Goal: Task Accomplishment & Management: Complete application form

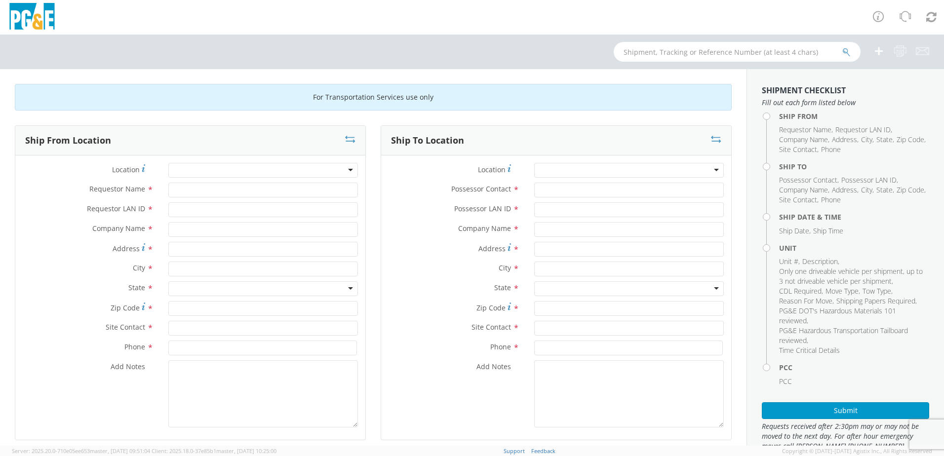
click at [323, 170] on div at bounding box center [263, 170] width 190 height 15
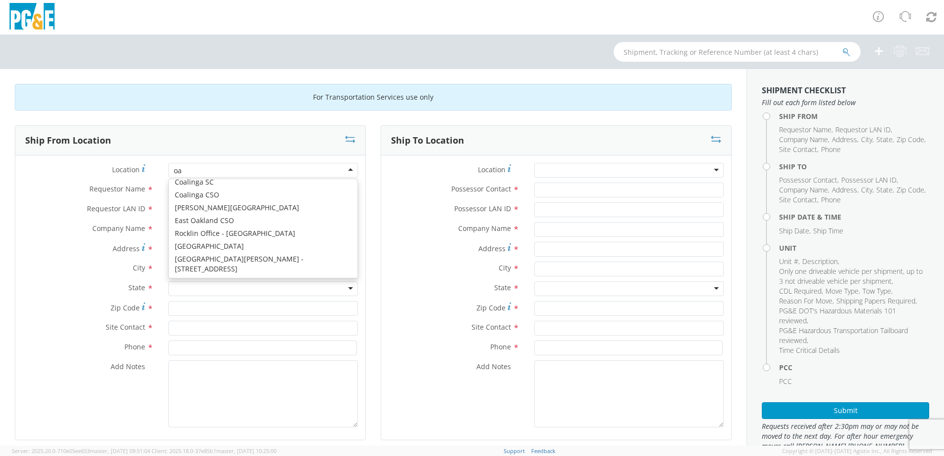
scroll to position [2, 0]
type input "oak"
type input "PG&E"
type input "50150 ROAD 426"
type input "OAKHURST"
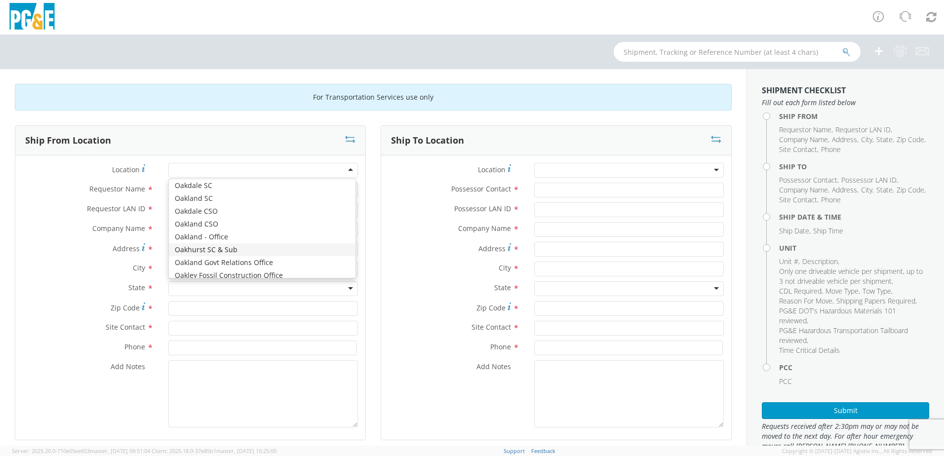
type input "93644"
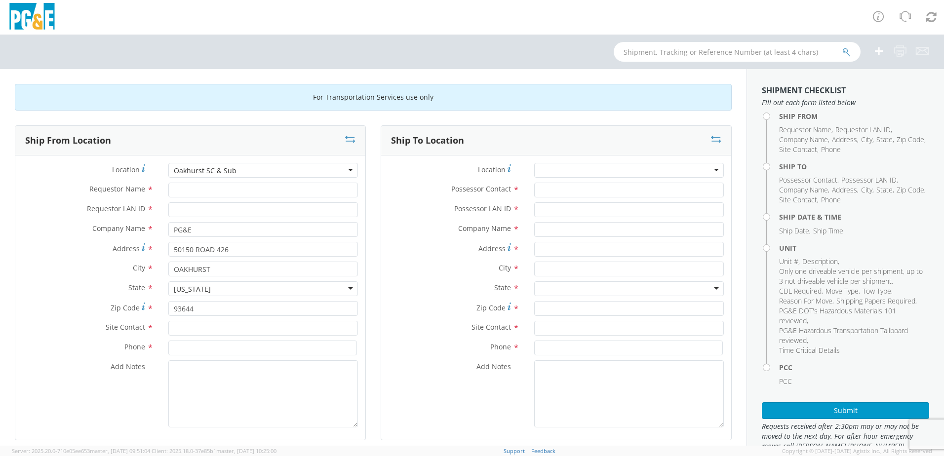
scroll to position [0, 0]
click at [203, 190] on input "Requestor Name *" at bounding box center [263, 190] width 190 height 15
type input "j"
type input "[PERSON_NAME]"
click at [204, 213] on input "Requestor LAN ID *" at bounding box center [263, 209] width 190 height 15
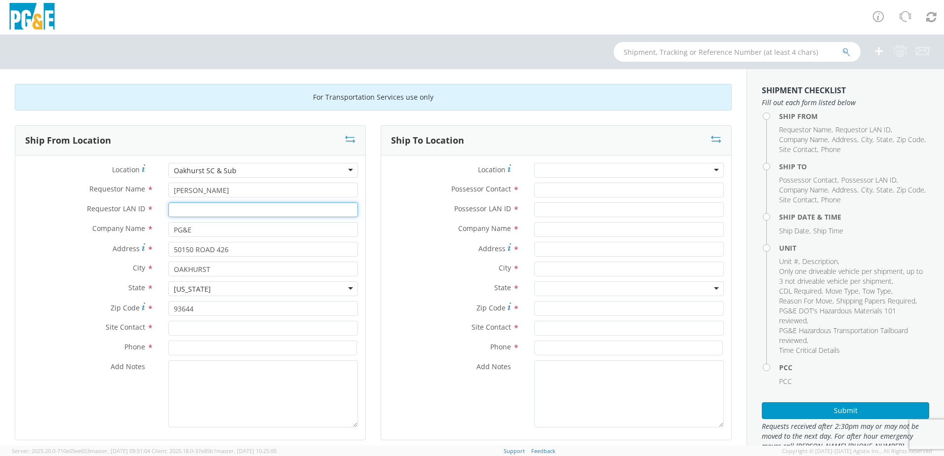
click at [204, 213] on input "Requestor LAN ID *" at bounding box center [263, 209] width 190 height 15
type input "JB1D"
click at [205, 332] on input "text" at bounding box center [263, 328] width 190 height 15
type input "[PERSON_NAME]"
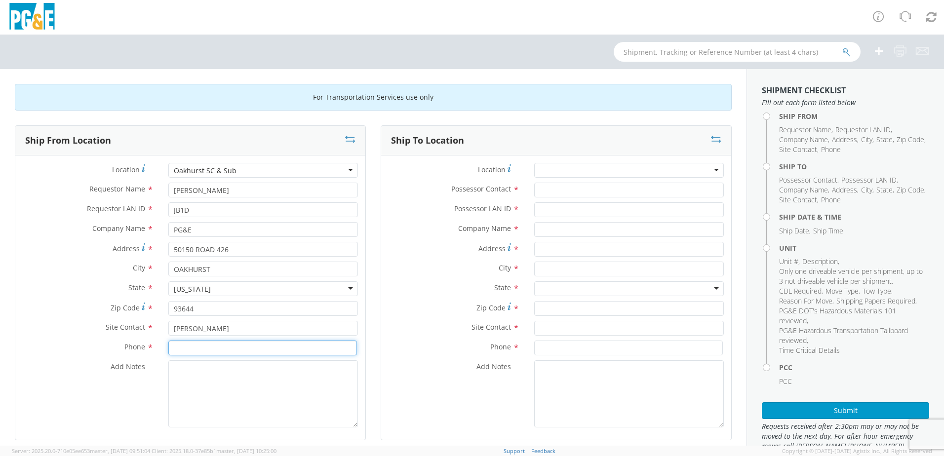
click at [210, 349] on input at bounding box center [262, 348] width 189 height 15
type input "5598476003"
click at [368, 380] on div "Ship From Location Location * [GEOGRAPHIC_DATA] [GEOGRAPHIC_DATA] SC & Sub (OBS…" at bounding box center [190, 288] width 366 height 327
click at [595, 170] on div at bounding box center [629, 170] width 190 height 15
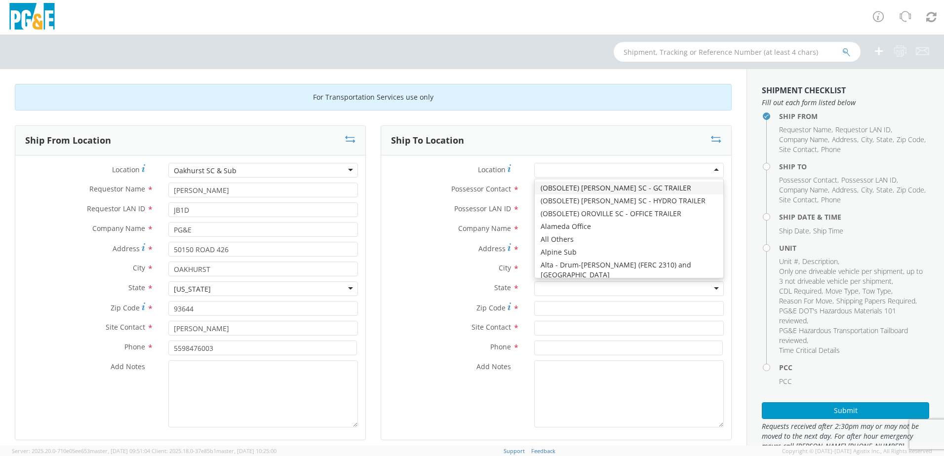
click at [588, 168] on div at bounding box center [629, 170] width 190 height 15
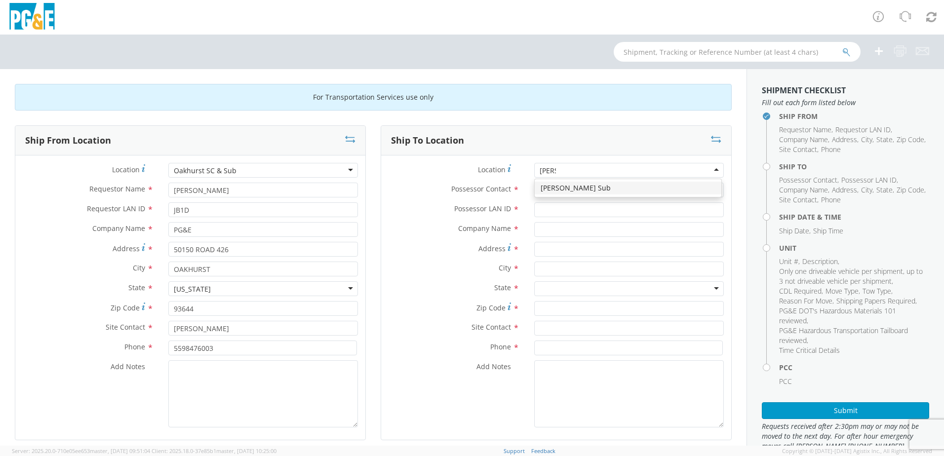
type input "[PERSON_NAME]"
type input "PG&E"
type input "[STREET_ADDRESS]"
type input "Madera"
type input "93636"
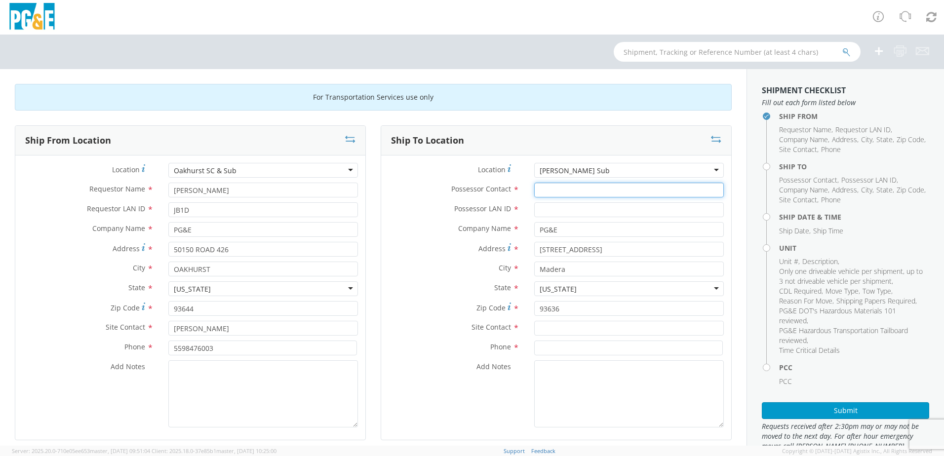
click at [573, 191] on input "Possessor Contact *" at bounding box center [629, 190] width 190 height 15
type input "[PERSON_NAME]"
click at [558, 214] on input "Possessor LAN ID *" at bounding box center [629, 209] width 190 height 15
type input "h"
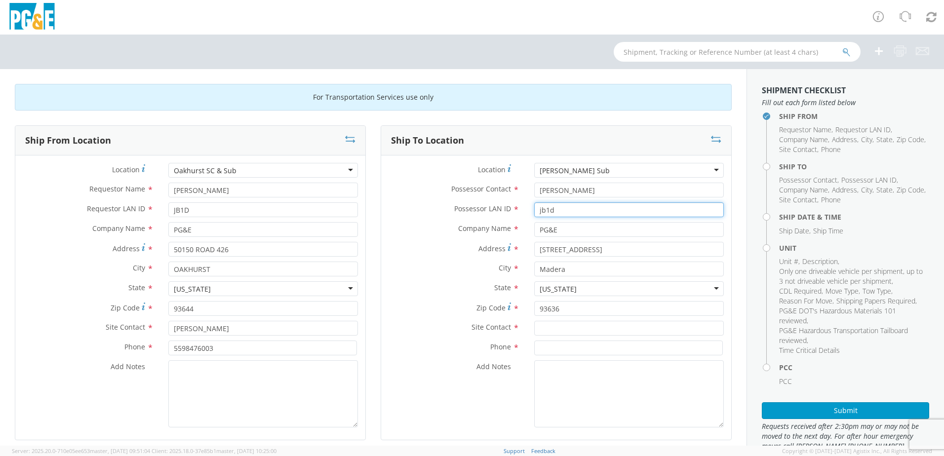
type input "jb1d"
click at [574, 327] on input "text" at bounding box center [629, 328] width 190 height 15
type input "[PERSON_NAME]"
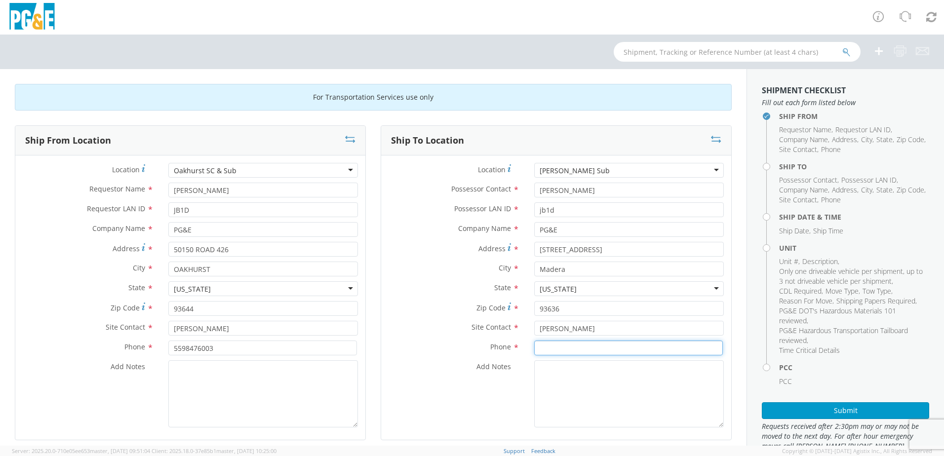
click at [572, 345] on input at bounding box center [628, 348] width 189 height 15
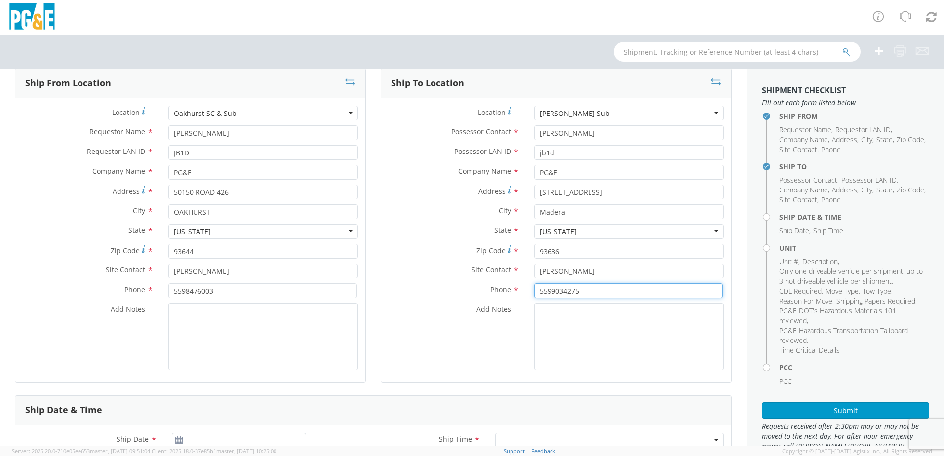
scroll to position [148, 0]
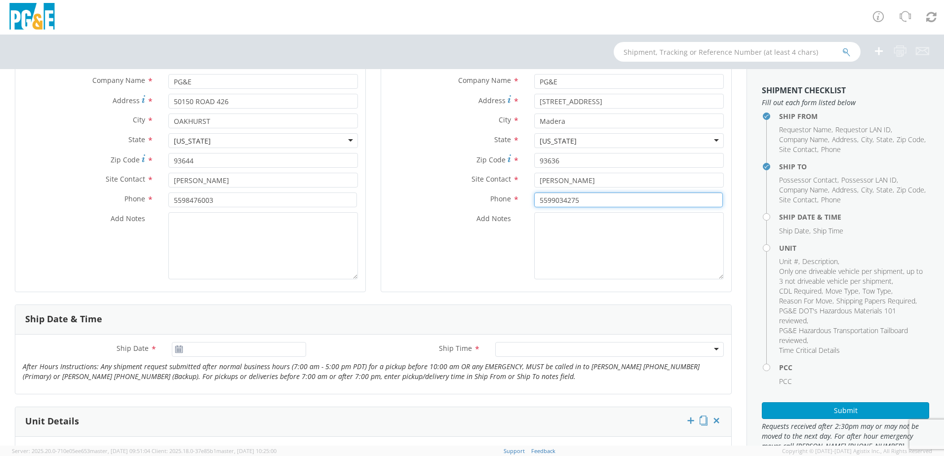
type input "5599034275"
click at [254, 346] on input "[DATE]" at bounding box center [239, 349] width 134 height 15
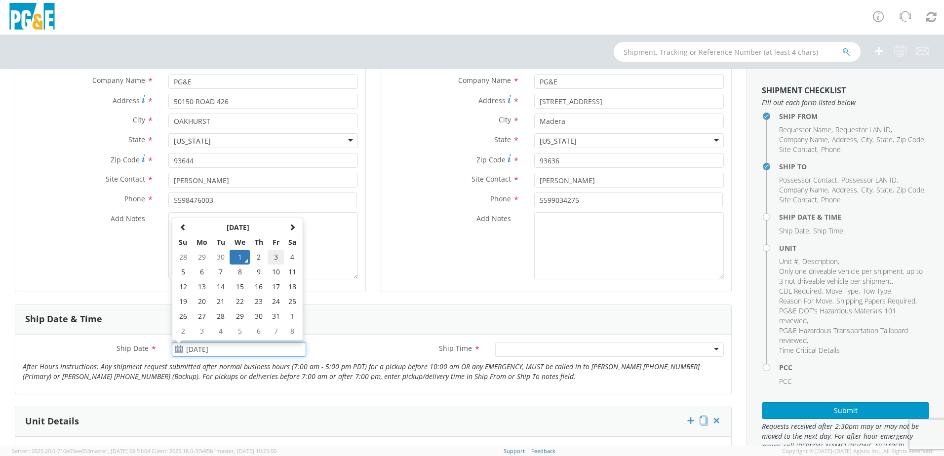
click at [272, 260] on td "3" at bounding box center [276, 257] width 17 height 15
type input "[DATE]"
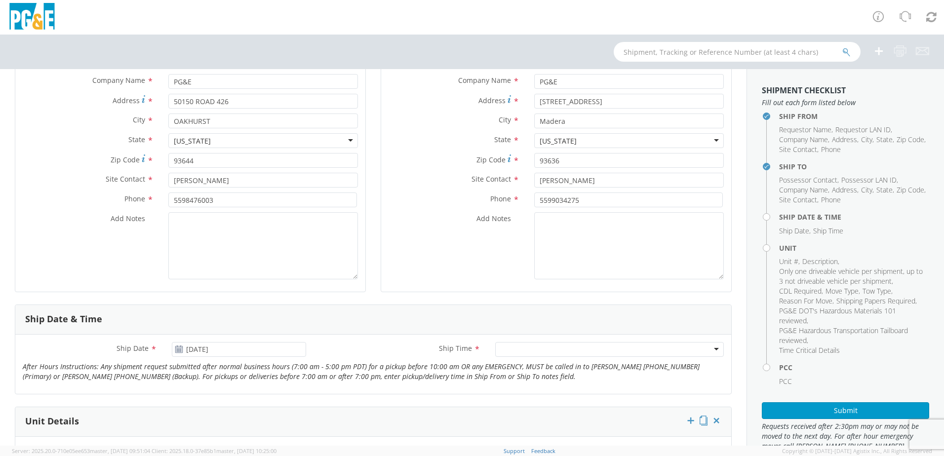
click at [519, 349] on div at bounding box center [609, 349] width 229 height 15
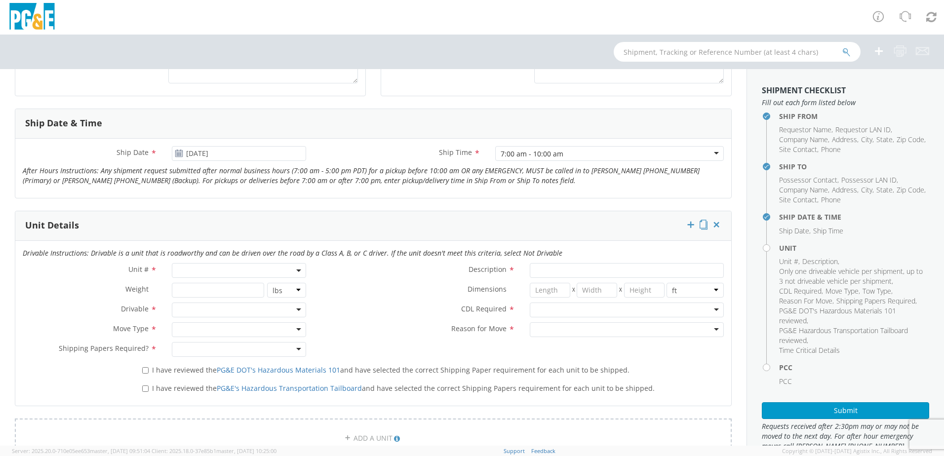
scroll to position [345, 0]
click at [213, 270] on span at bounding box center [239, 269] width 134 height 15
click at [205, 285] on input "search" at bounding box center [238, 285] width 128 height 15
type input "b28173"
type input "TRUCK; HEAVY LINE TRUCK 6X6"
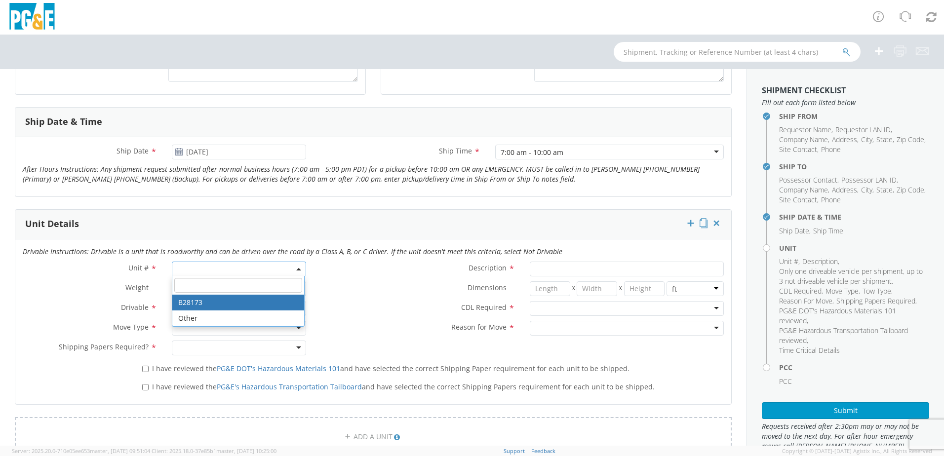
type input "66000"
select select "B28173"
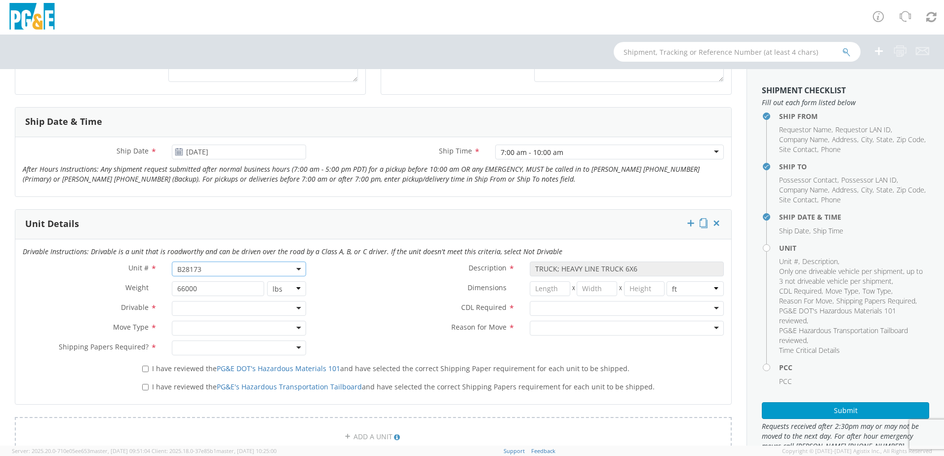
click at [205, 307] on div at bounding box center [239, 308] width 134 height 15
click at [204, 327] on div at bounding box center [239, 328] width 134 height 15
click at [208, 344] on div at bounding box center [239, 348] width 134 height 15
click at [562, 308] on div at bounding box center [627, 308] width 194 height 15
click at [560, 329] on div at bounding box center [627, 328] width 194 height 15
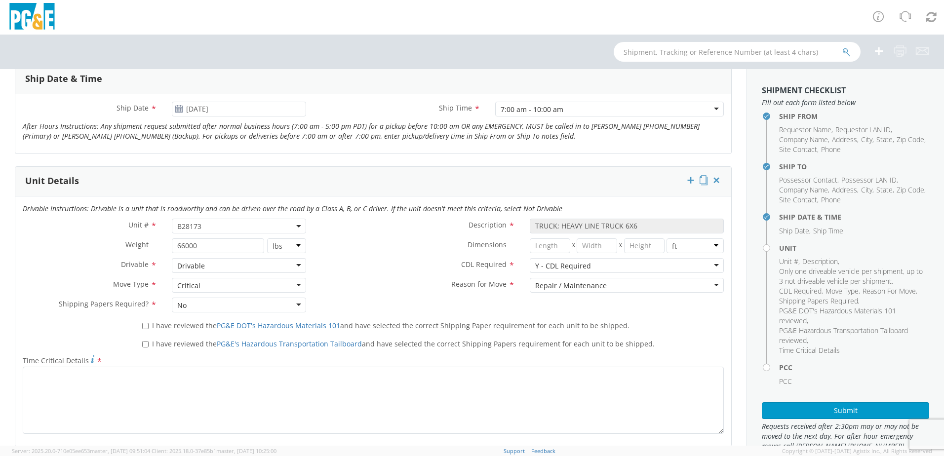
scroll to position [444, 0]
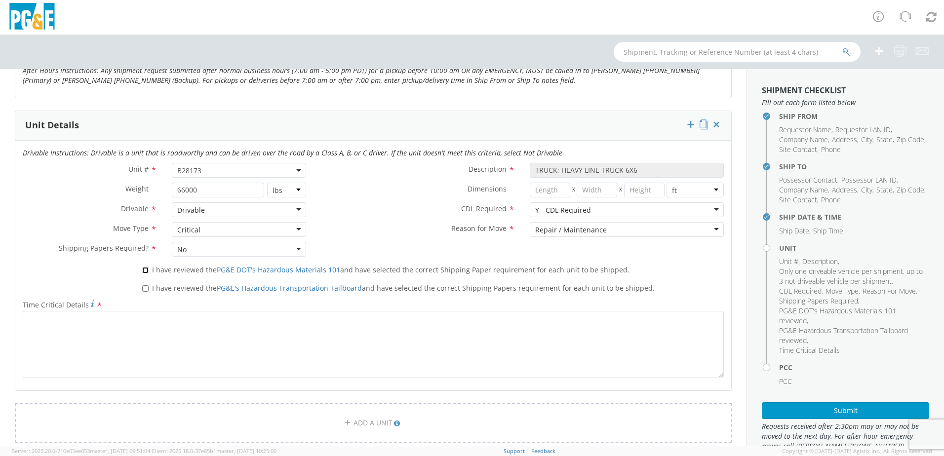
click at [147, 270] on input "I have reviewed the PG&E DOT's Hazardous Materials 101 and have selected the co…" at bounding box center [145, 270] width 6 height 6
checkbox input "true"
click at [146, 290] on input "I have reviewed the PG&E's Hazardous Transportation Tailboard and have selected…" at bounding box center [145, 288] width 6 height 6
checkbox input "true"
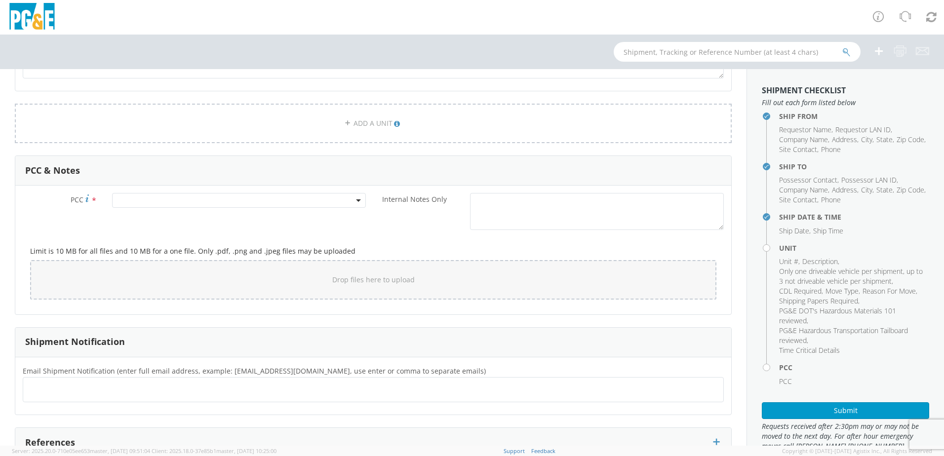
scroll to position [790, 0]
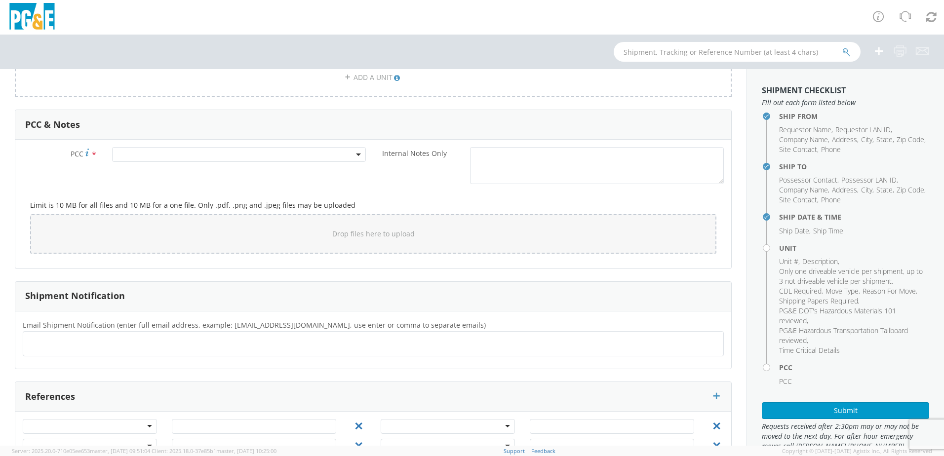
click at [191, 156] on span at bounding box center [239, 154] width 254 height 15
click at [184, 170] on input "number" at bounding box center [238, 170] width 246 height 15
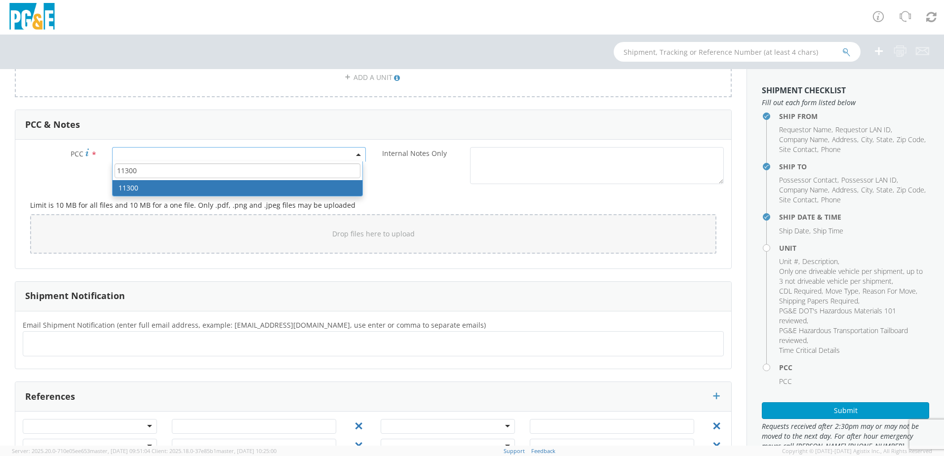
type input "11300"
select select "11300"
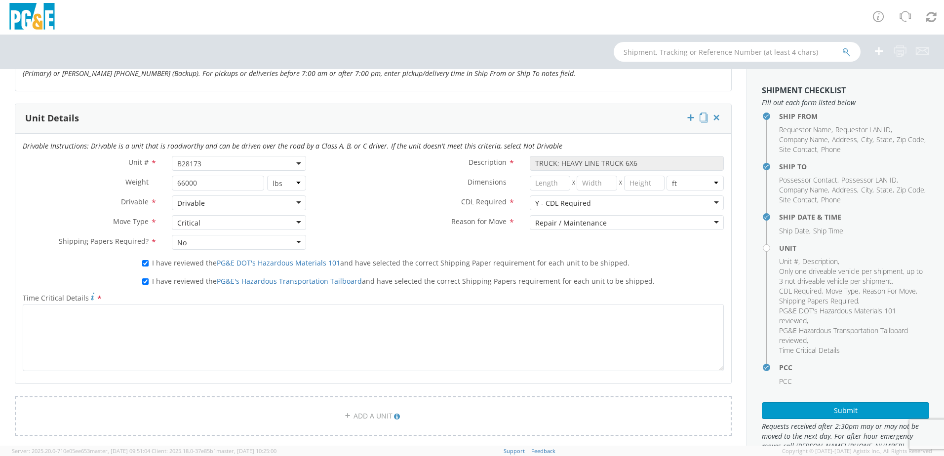
scroll to position [428, 0]
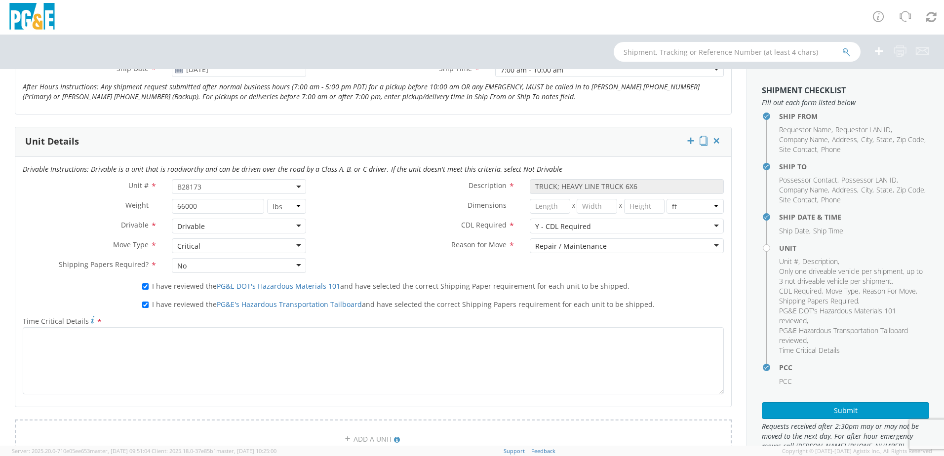
click at [226, 188] on span "B28173" at bounding box center [238, 186] width 123 height 9
click at [224, 205] on input "search" at bounding box center [238, 202] width 128 height 15
type input "b28173"
click at [221, 264] on div "No" at bounding box center [239, 265] width 134 height 15
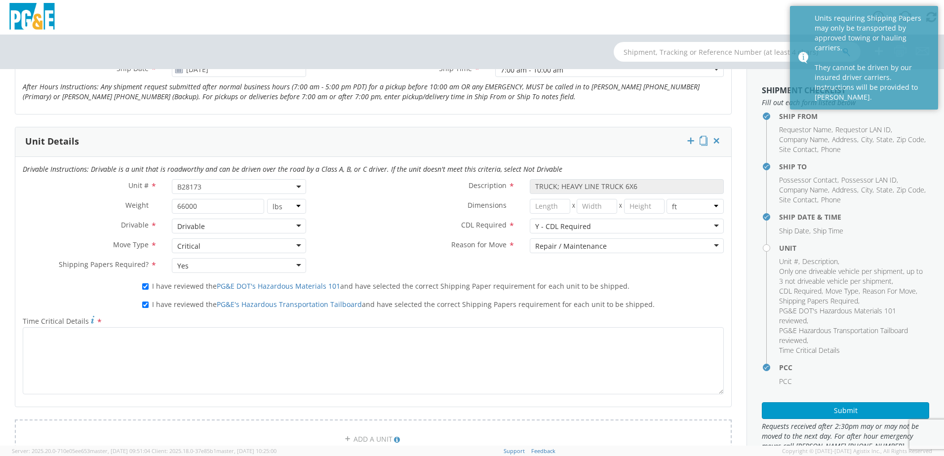
click at [212, 266] on div "Yes" at bounding box center [239, 265] width 134 height 15
click at [212, 244] on div "Critical" at bounding box center [239, 245] width 134 height 15
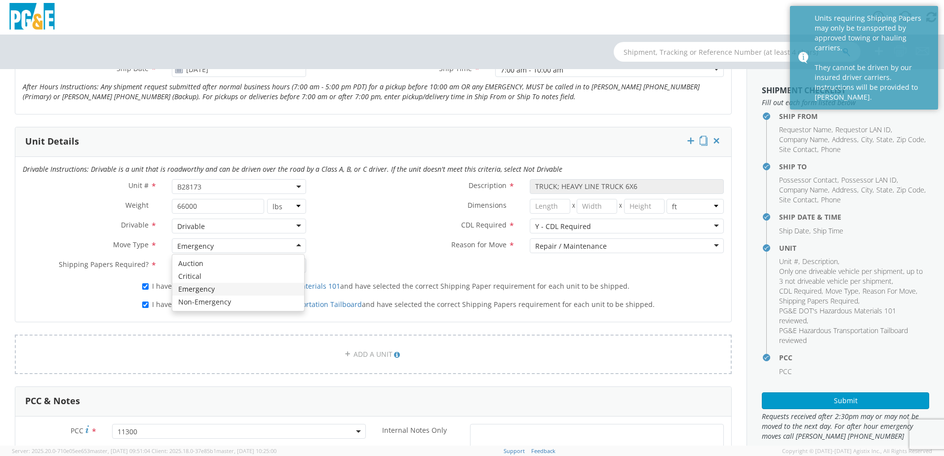
click at [217, 242] on div "Emergency" at bounding box center [239, 245] width 134 height 15
click at [219, 248] on div "Non-Emergency" at bounding box center [203, 246] width 53 height 10
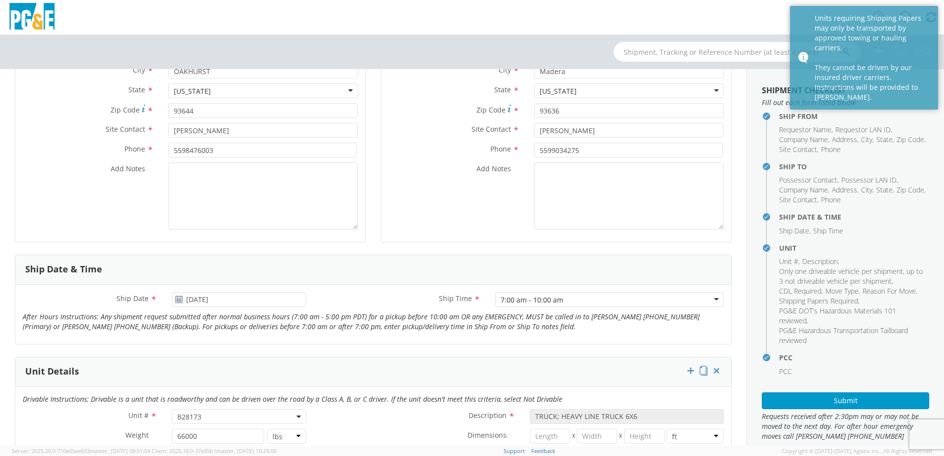
scroll to position [181, 0]
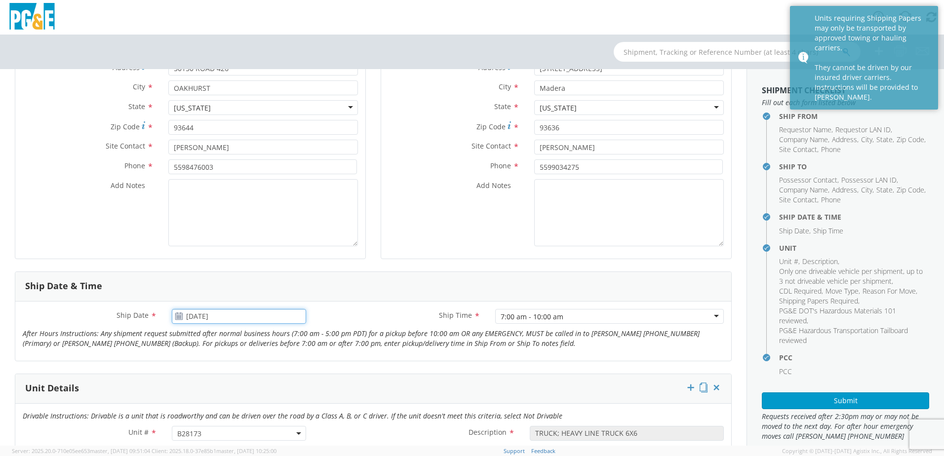
click at [224, 316] on input "[DATE]" at bounding box center [239, 316] width 134 height 15
click at [260, 223] on td "2" at bounding box center [258, 224] width 17 height 15
click at [230, 322] on input "[DATE]" at bounding box center [239, 316] width 134 height 15
click at [275, 226] on td "3" at bounding box center [276, 224] width 17 height 15
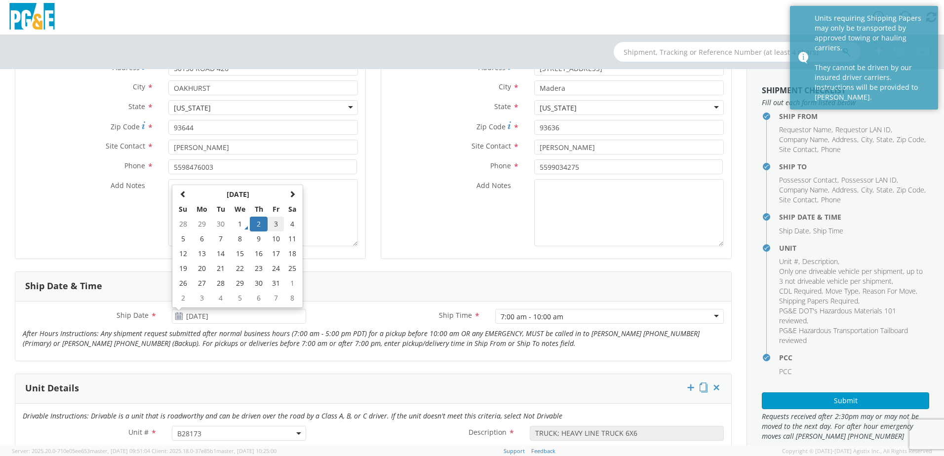
type input "[DATE]"
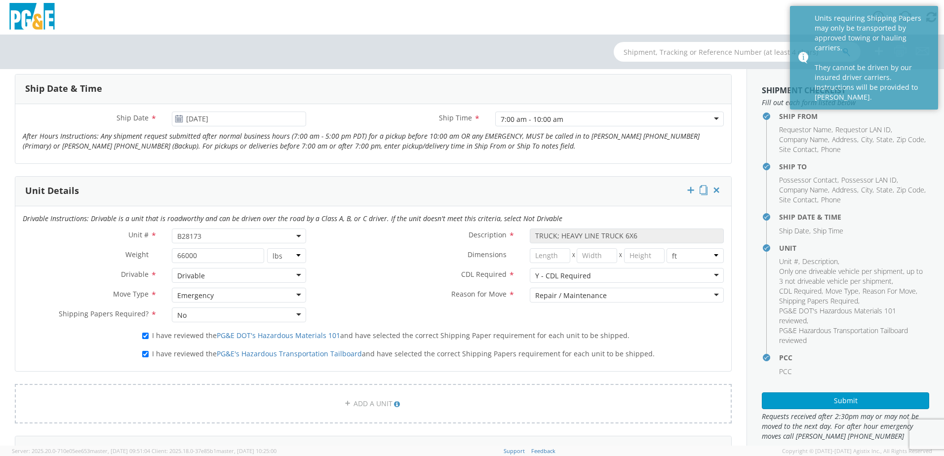
scroll to position [477, 0]
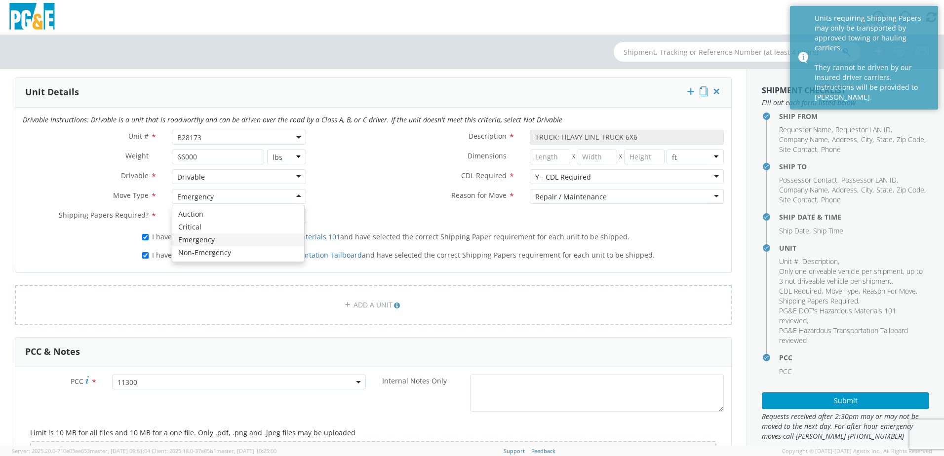
click at [298, 193] on div "Emergency" at bounding box center [239, 196] width 134 height 15
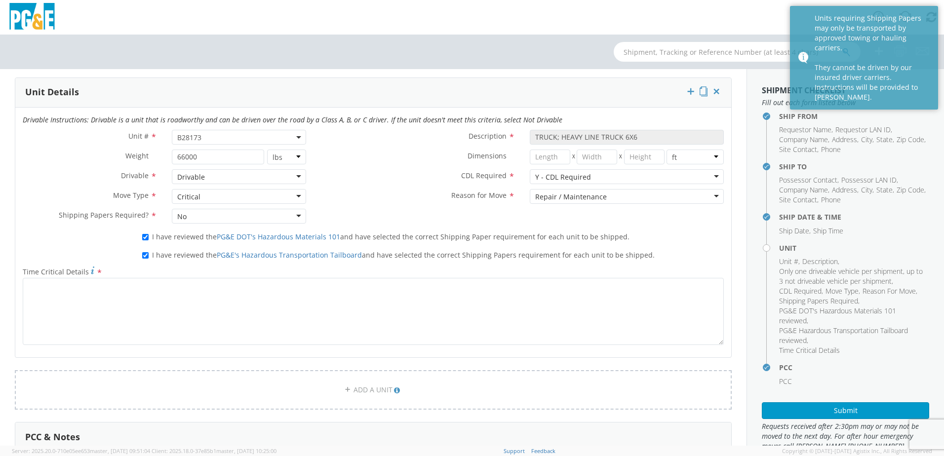
click at [284, 200] on div "Critical" at bounding box center [239, 196] width 134 height 15
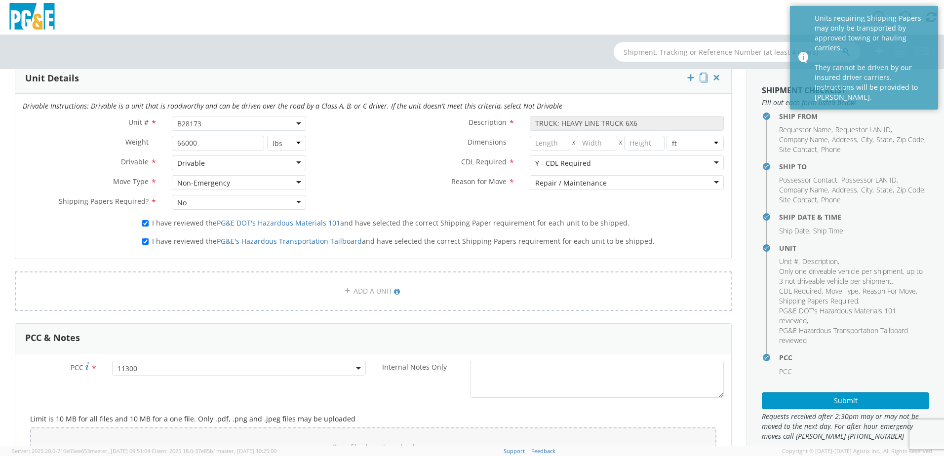
scroll to position [15, 0]
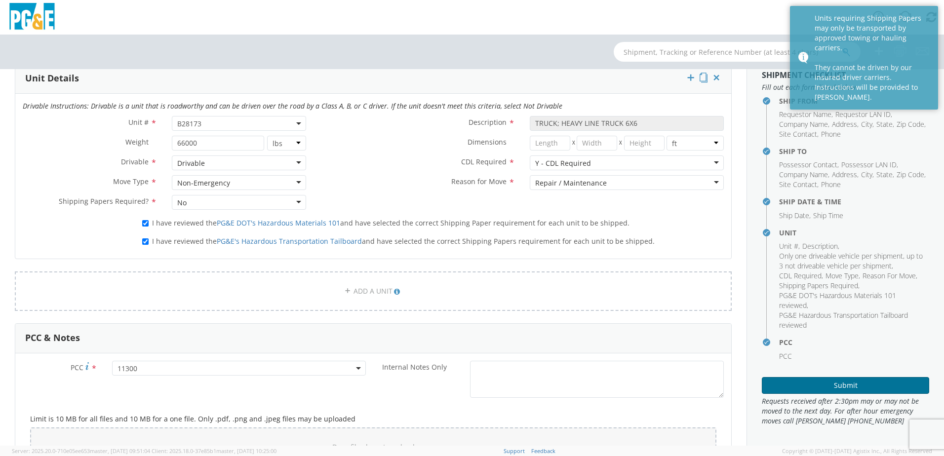
click at [842, 391] on button "Submit" at bounding box center [845, 385] width 167 height 17
